Goal: Information Seeking & Learning: Learn about a topic

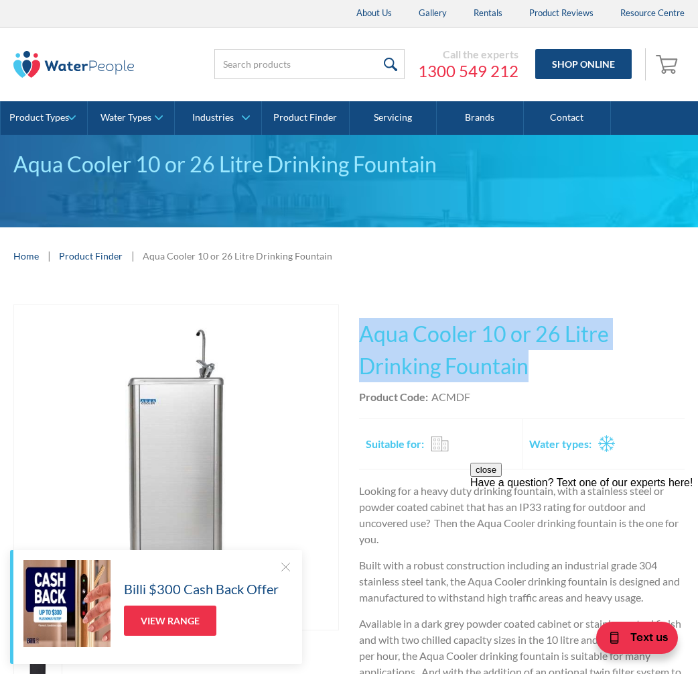
drag, startPoint x: 535, startPoint y: 369, endPoint x: 355, endPoint y: 328, distance: 184.2
click at [355, 328] on div "Play video Fits Most Brands Best Seller No items found. This tap design is incl…" at bounding box center [349, 584] width 672 height 560
copy h1 "Aqua Cooler 10 or 26 Litre Drinking Fountain"
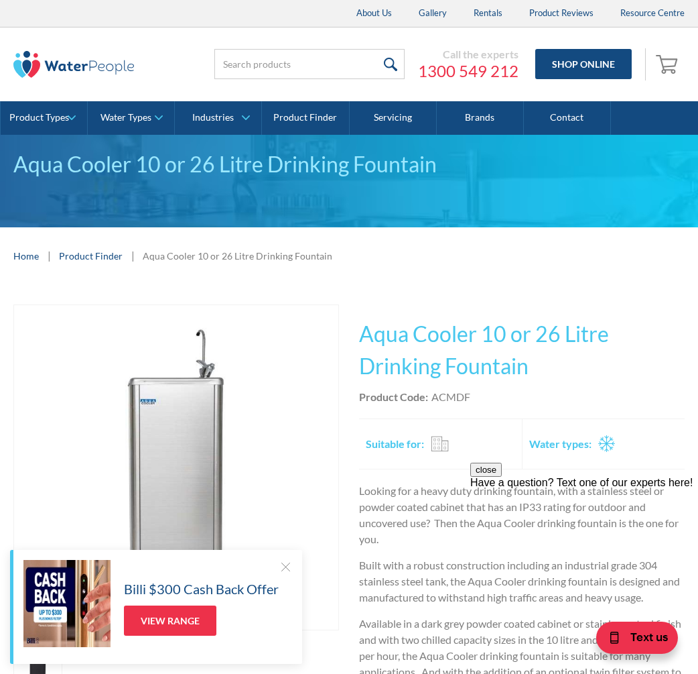
click at [488, 400] on div "Product Code: ACMDF" at bounding box center [522, 397] width 326 height 16
drag, startPoint x: 472, startPoint y: 395, endPoint x: 433, endPoint y: 397, distance: 38.9
click at [433, 397] on div "Product Code: ACMDF" at bounding box center [522, 397] width 326 height 16
copy div "ACMDF"
